Goal: Information Seeking & Learning: Learn about a topic

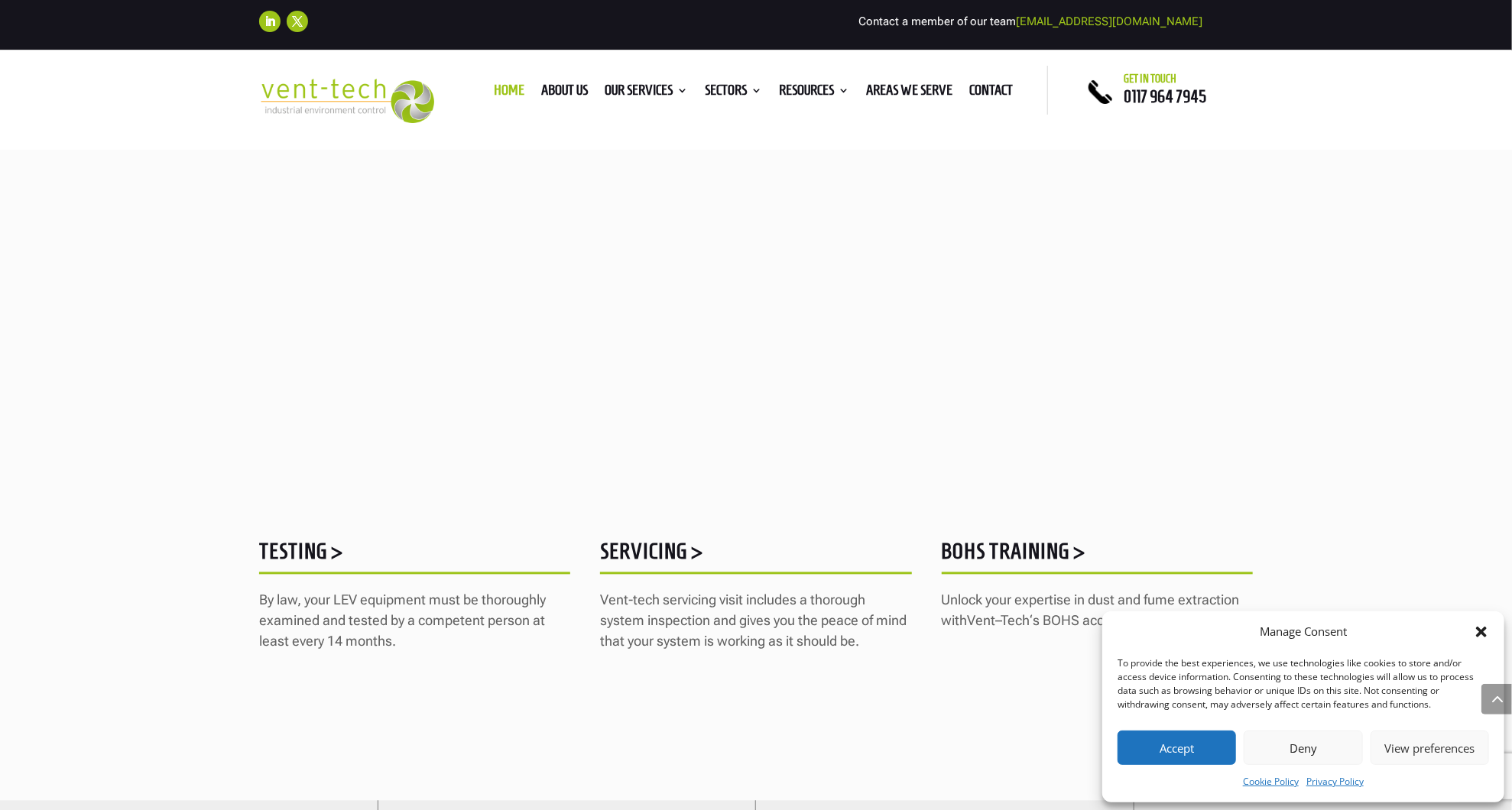
scroll to position [1822, 0]
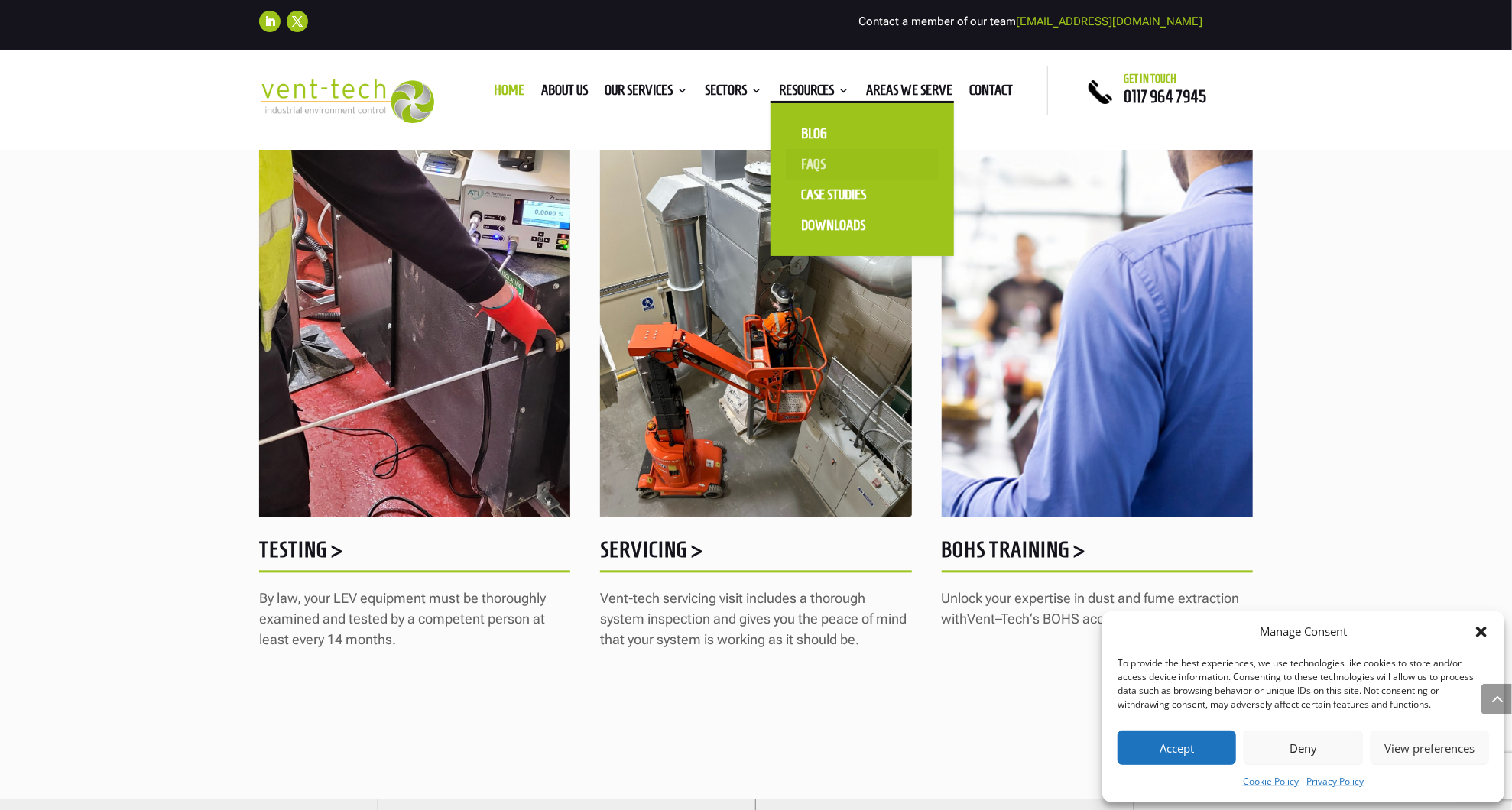
click at [816, 167] on link "FAQS" at bounding box center [863, 165] width 153 height 31
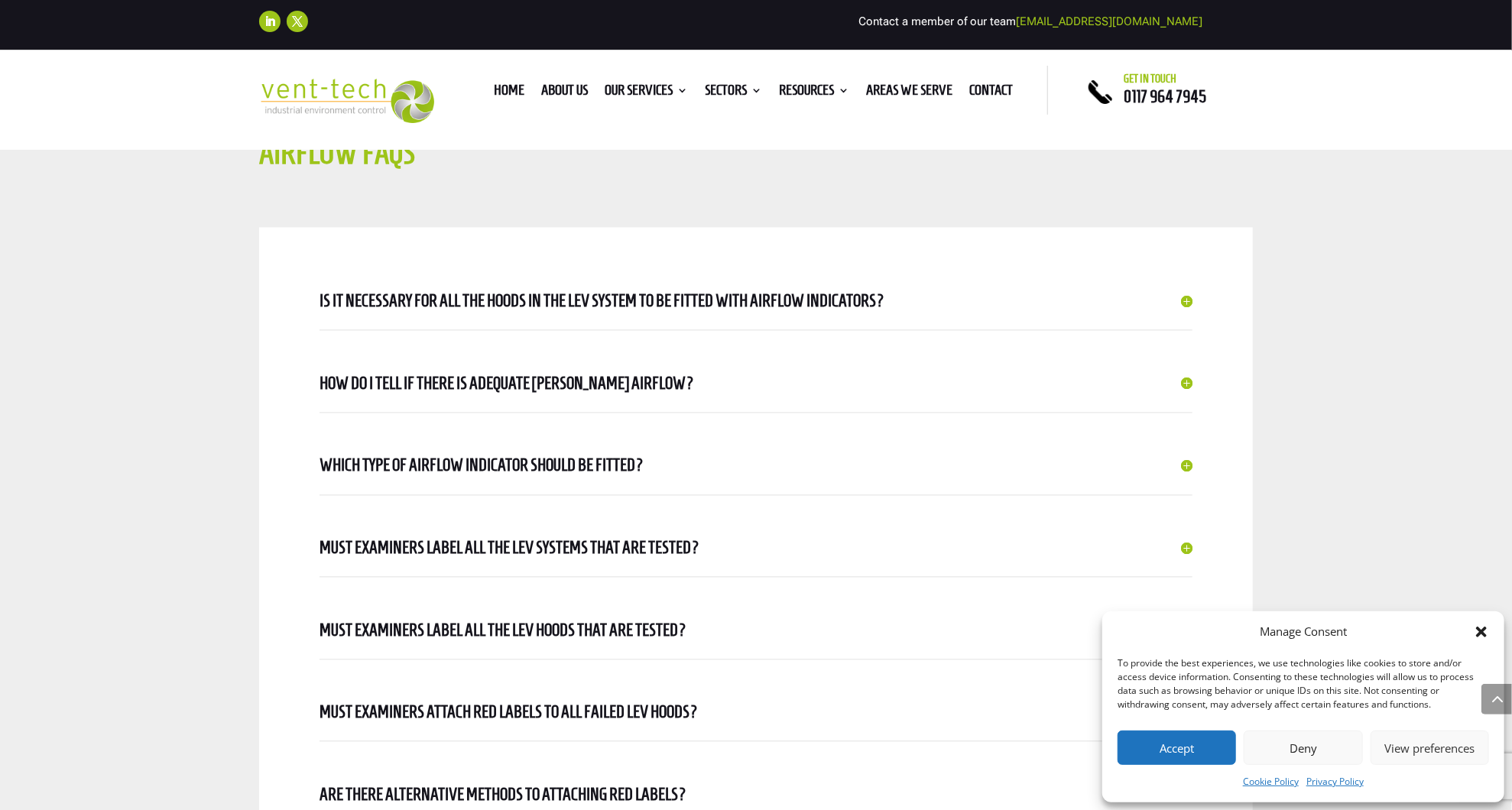
scroll to position [1918, 0]
click at [692, 296] on h5 "Is it necessary for all the hoods in the LEV system to be fitted with airflow i…" at bounding box center [756, 300] width 873 height 27
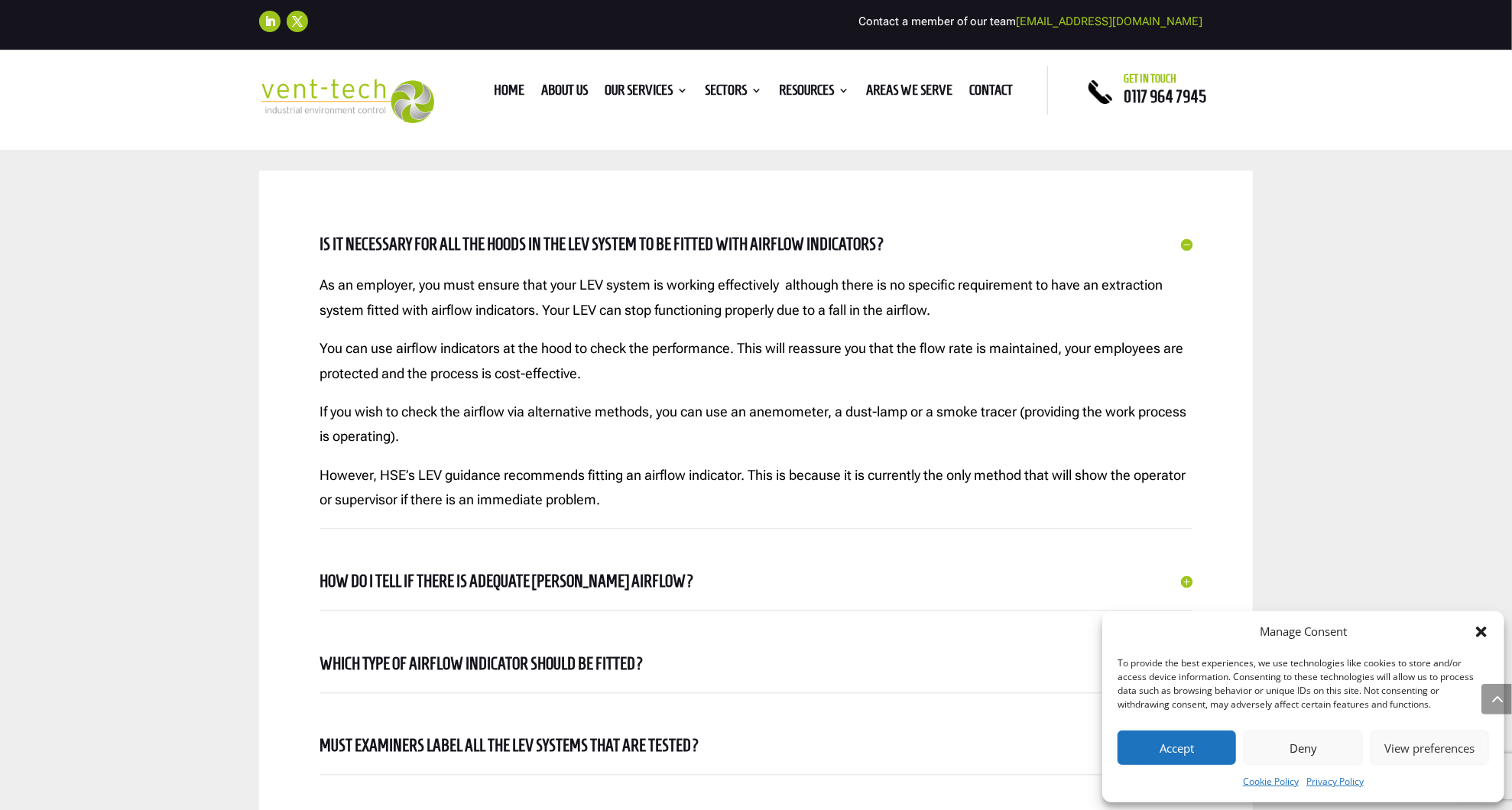
scroll to position [1976, 0]
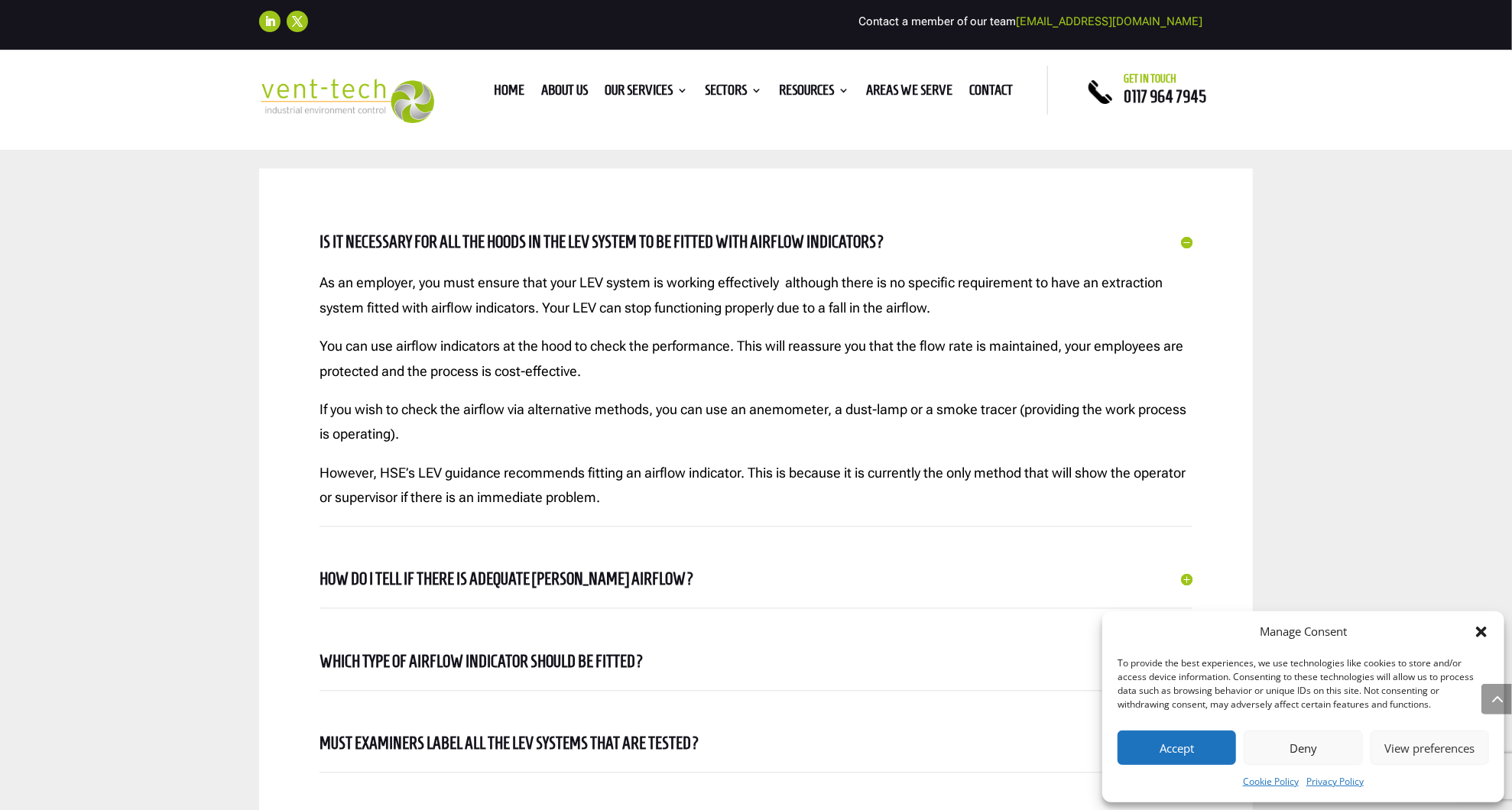
drag, startPoint x: 622, startPoint y: 576, endPoint x: 573, endPoint y: 576, distance: 49.0
click at [573, 576] on h5 "How do I tell if there is adequate LEV hood airflow?" at bounding box center [756, 579] width 873 height 27
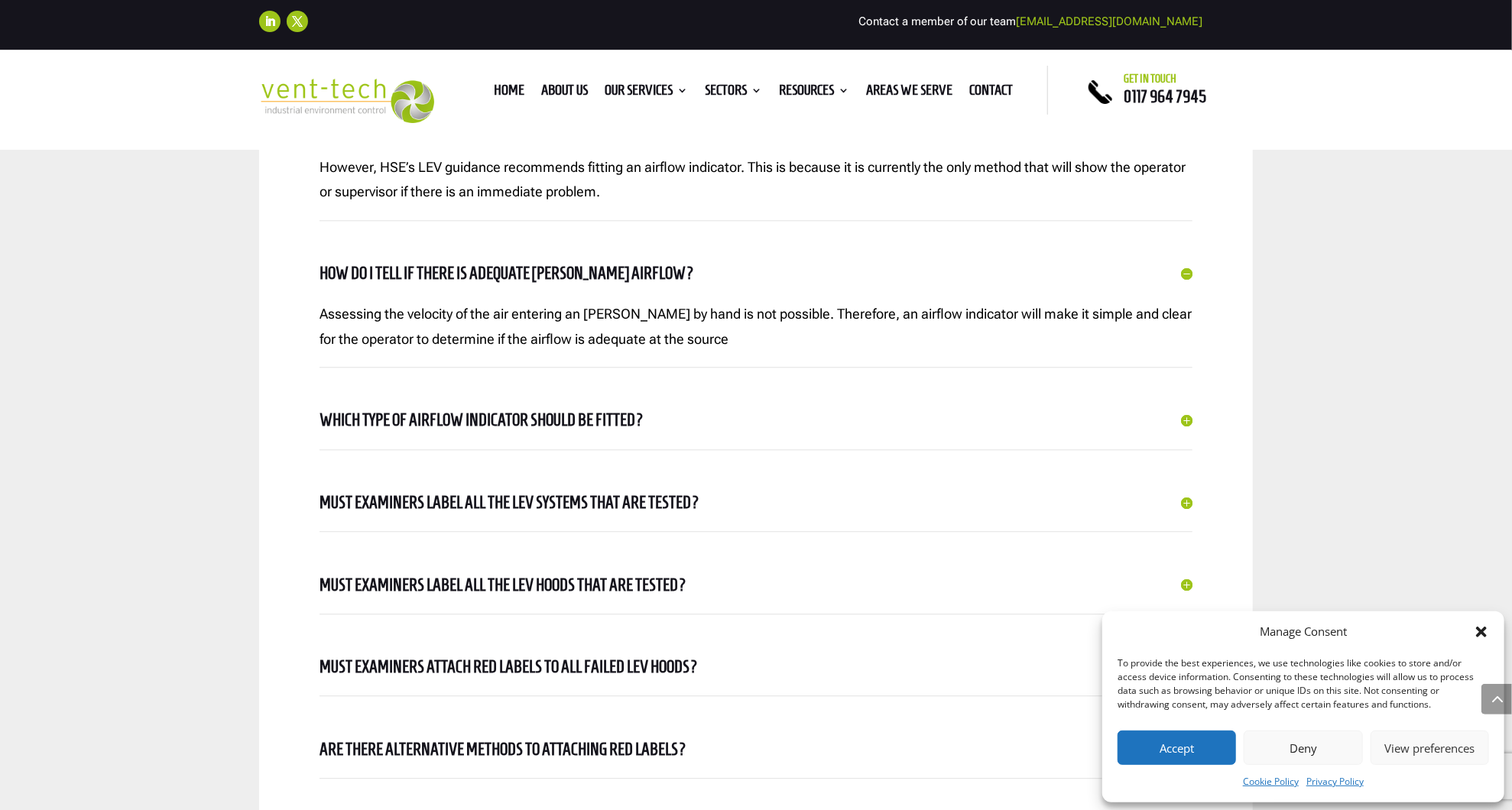
scroll to position [2291, 0]
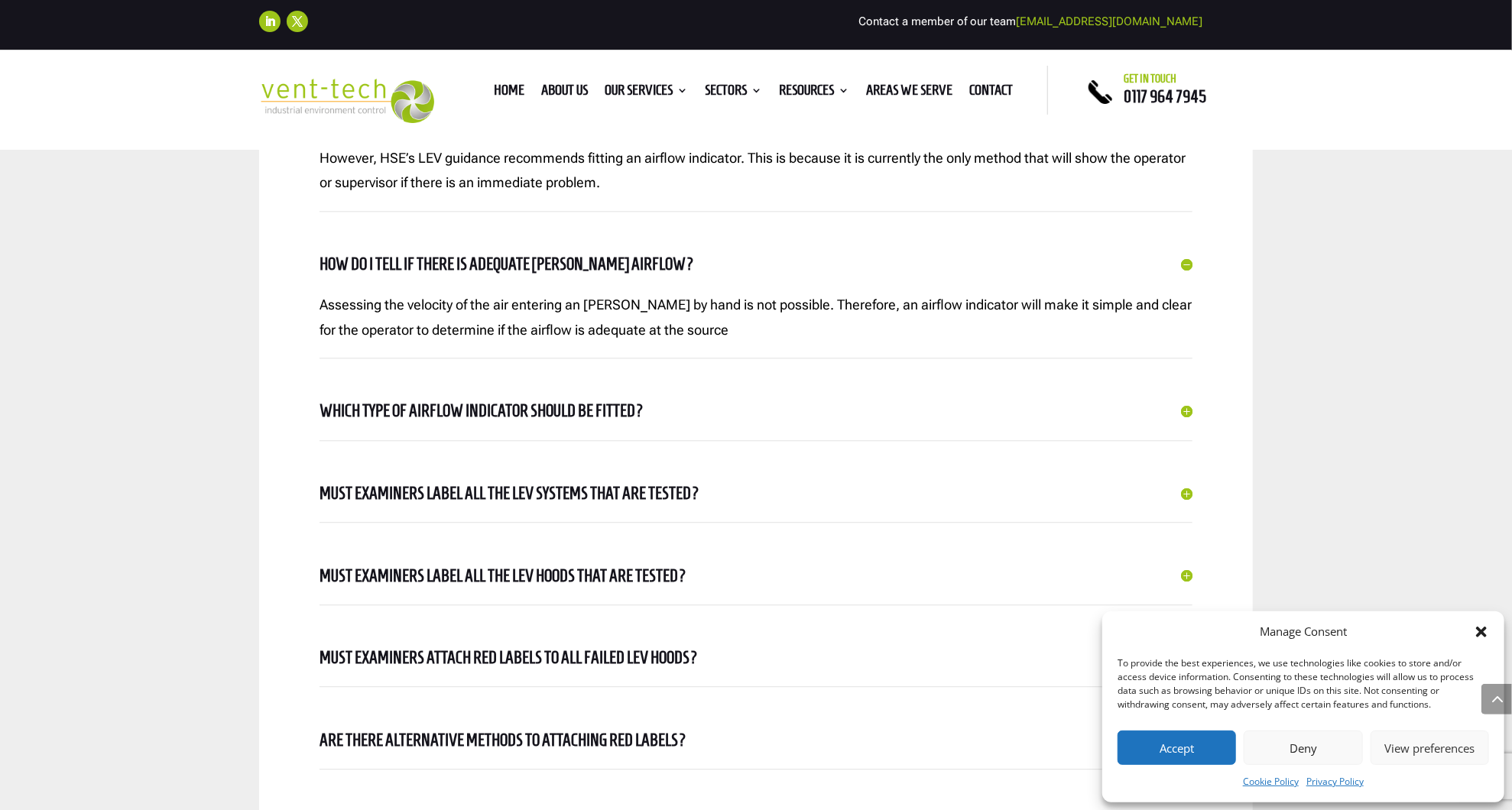
click at [608, 493] on h5 "Must examiners label all the LEV systems that are tested?" at bounding box center [756, 494] width 873 height 27
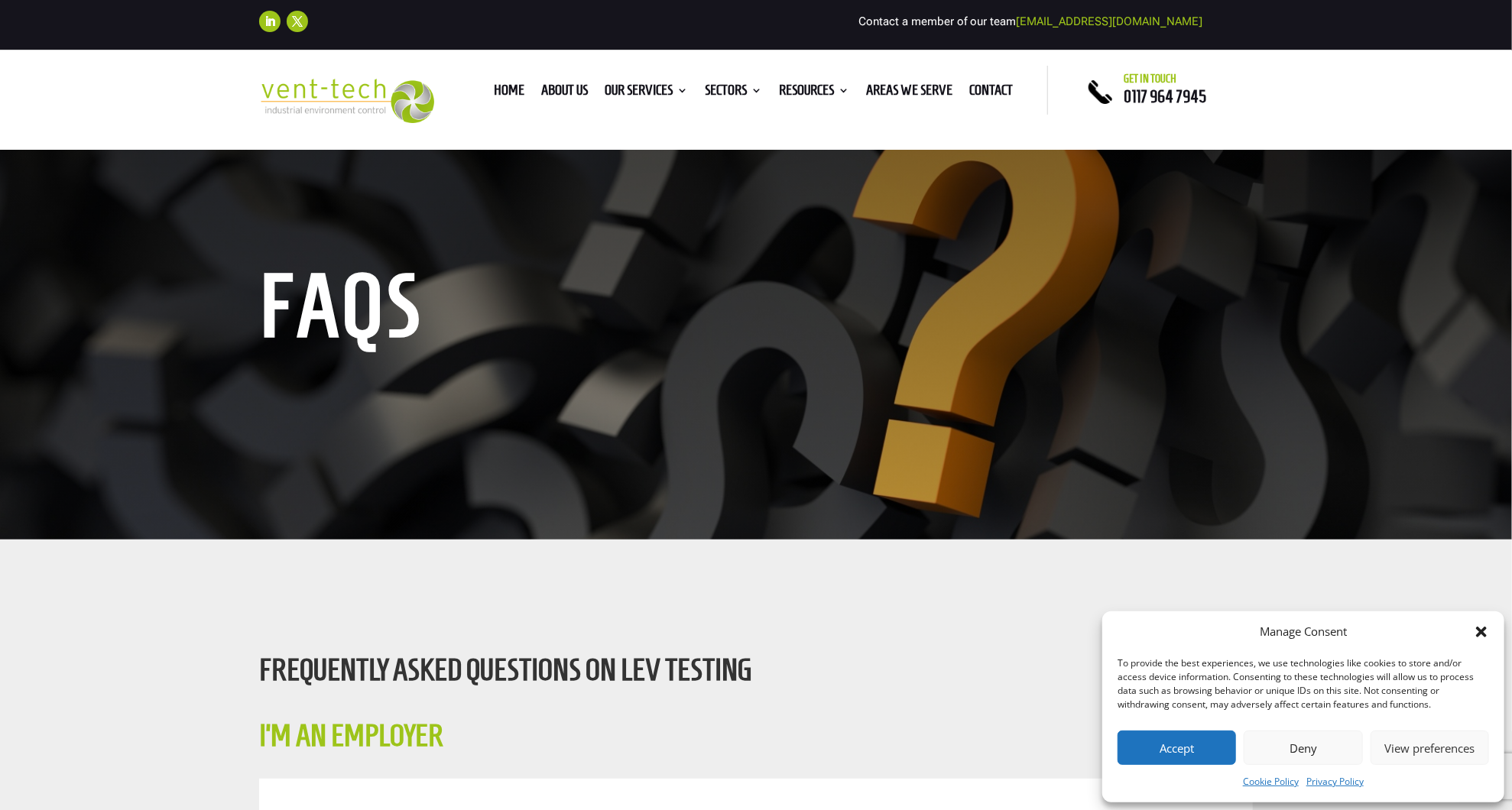
scroll to position [0, 0]
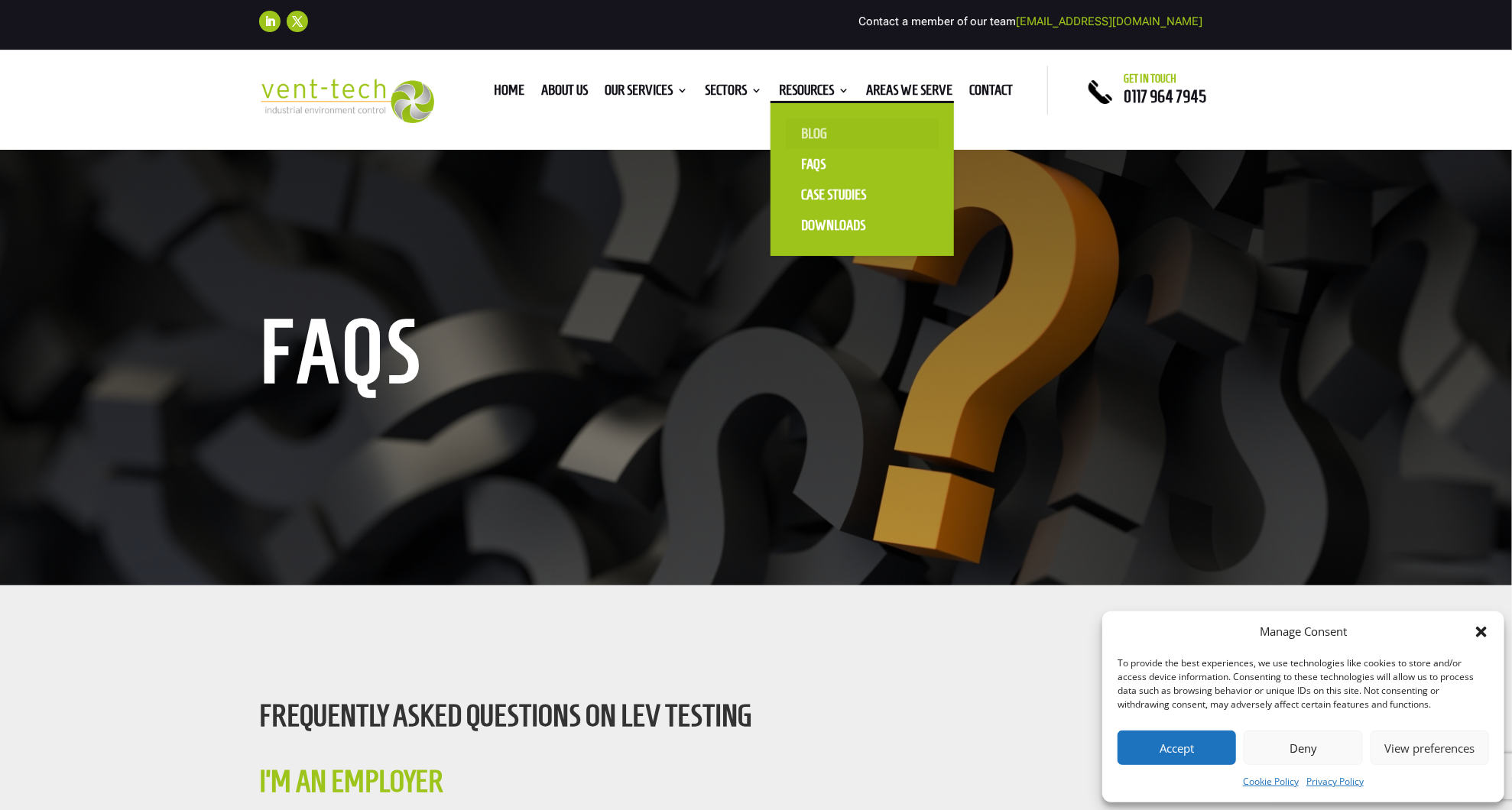
click at [814, 131] on link "Blog" at bounding box center [863, 134] width 153 height 31
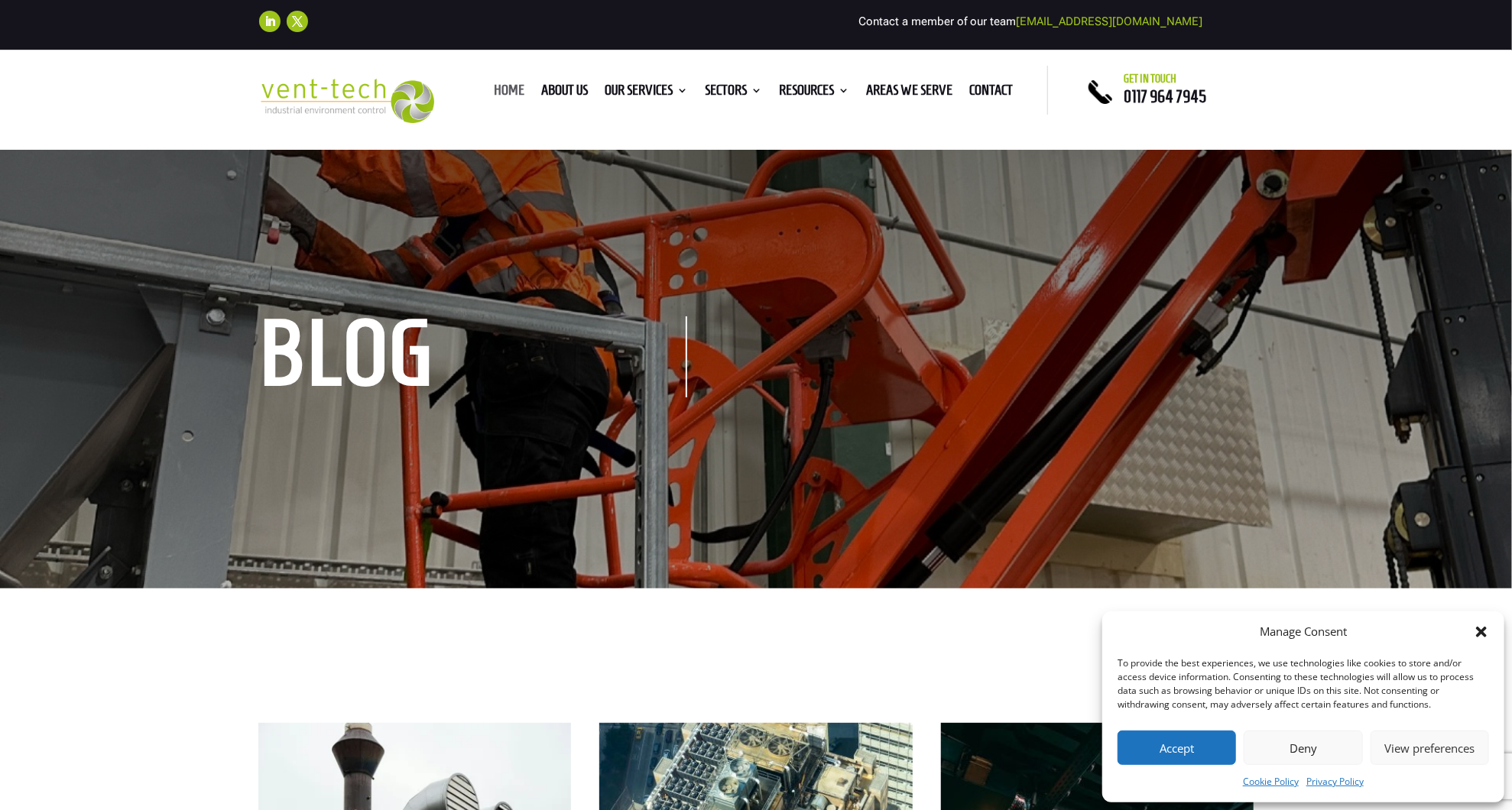
click at [498, 95] on link "Home" at bounding box center [509, 94] width 31 height 17
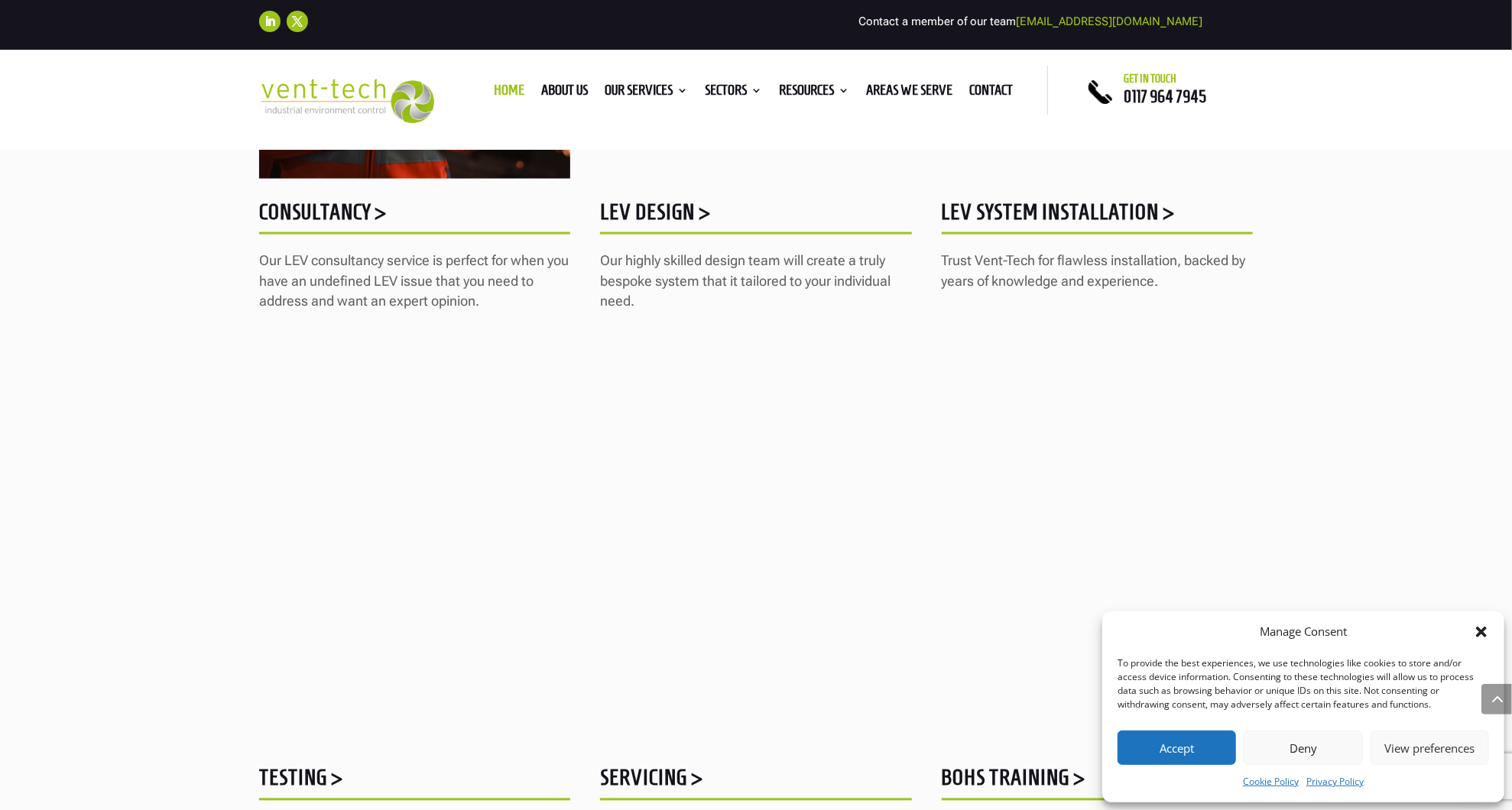
scroll to position [1565, 0]
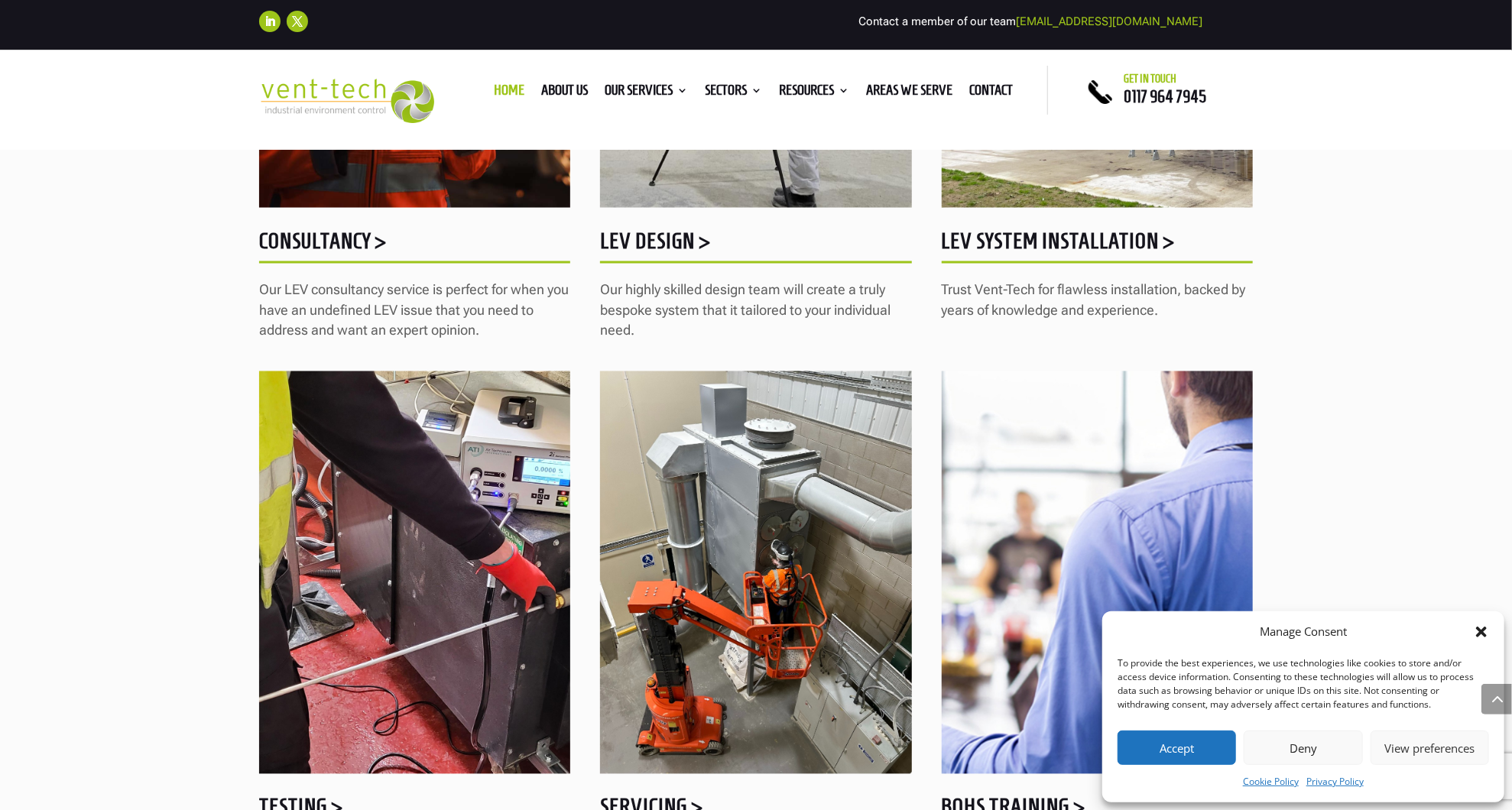
click at [1024, 238] on h5 "LEV System Installation >" at bounding box center [1097, 244] width 311 height 30
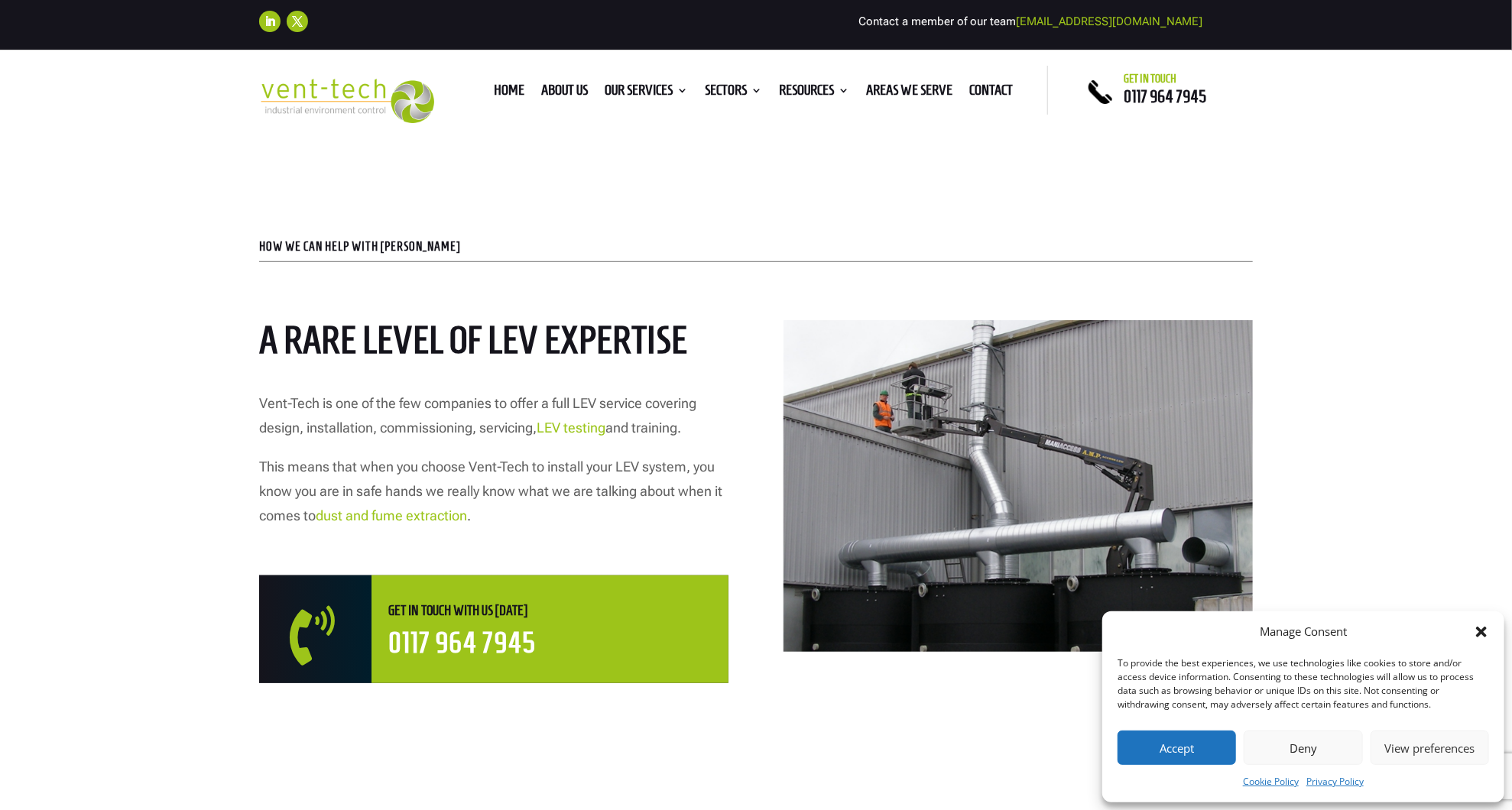
scroll to position [549, 0]
